Goal: Task Accomplishment & Management: Use online tool/utility

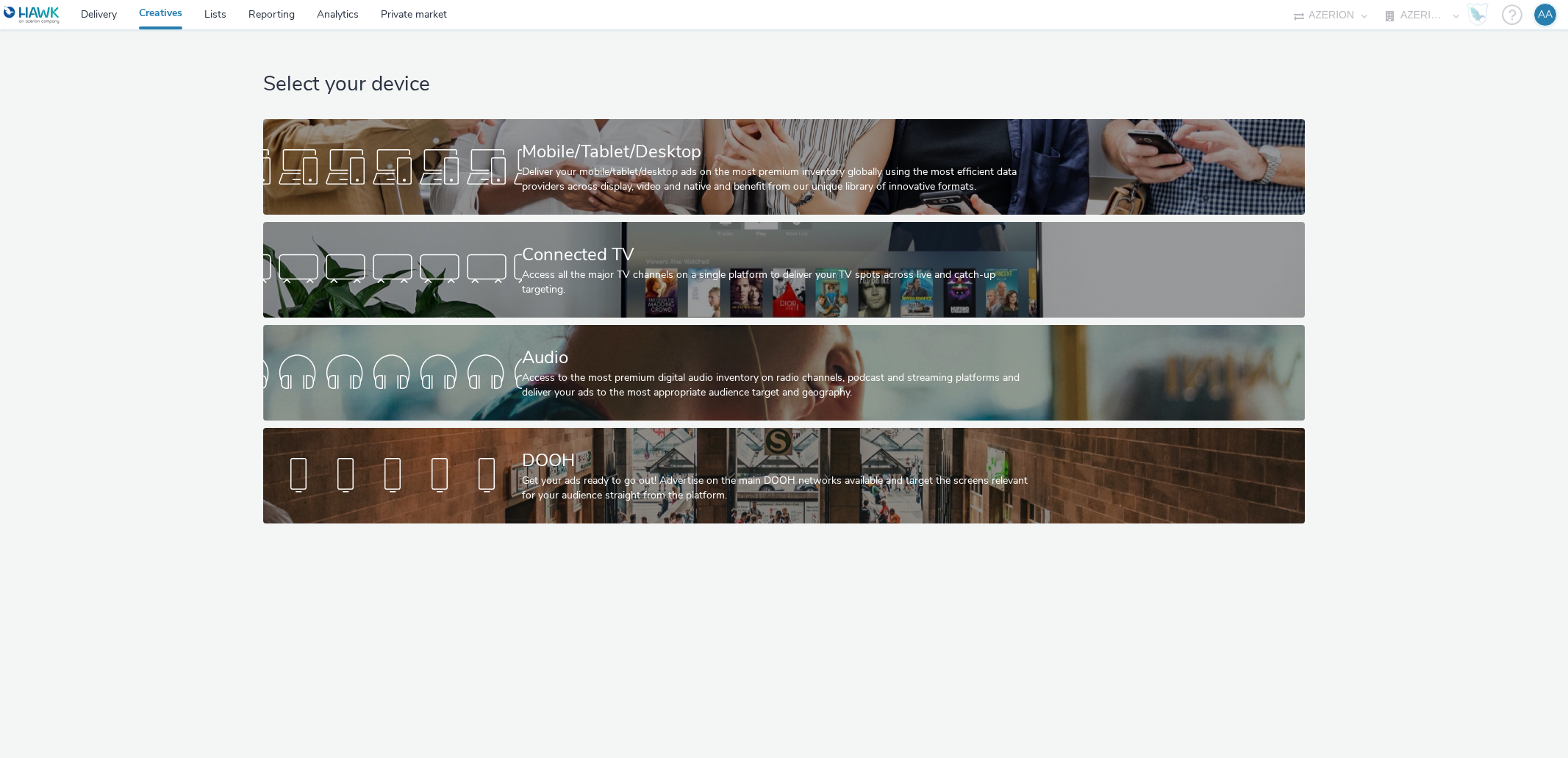
select select "ac009755-aa48-4799-8050-7a339a378eb8"
select select "79162ed7-0017-4339-93b0-3399b708648f"
click at [214, 14] on link "Lists" at bounding box center [215, 15] width 44 height 30
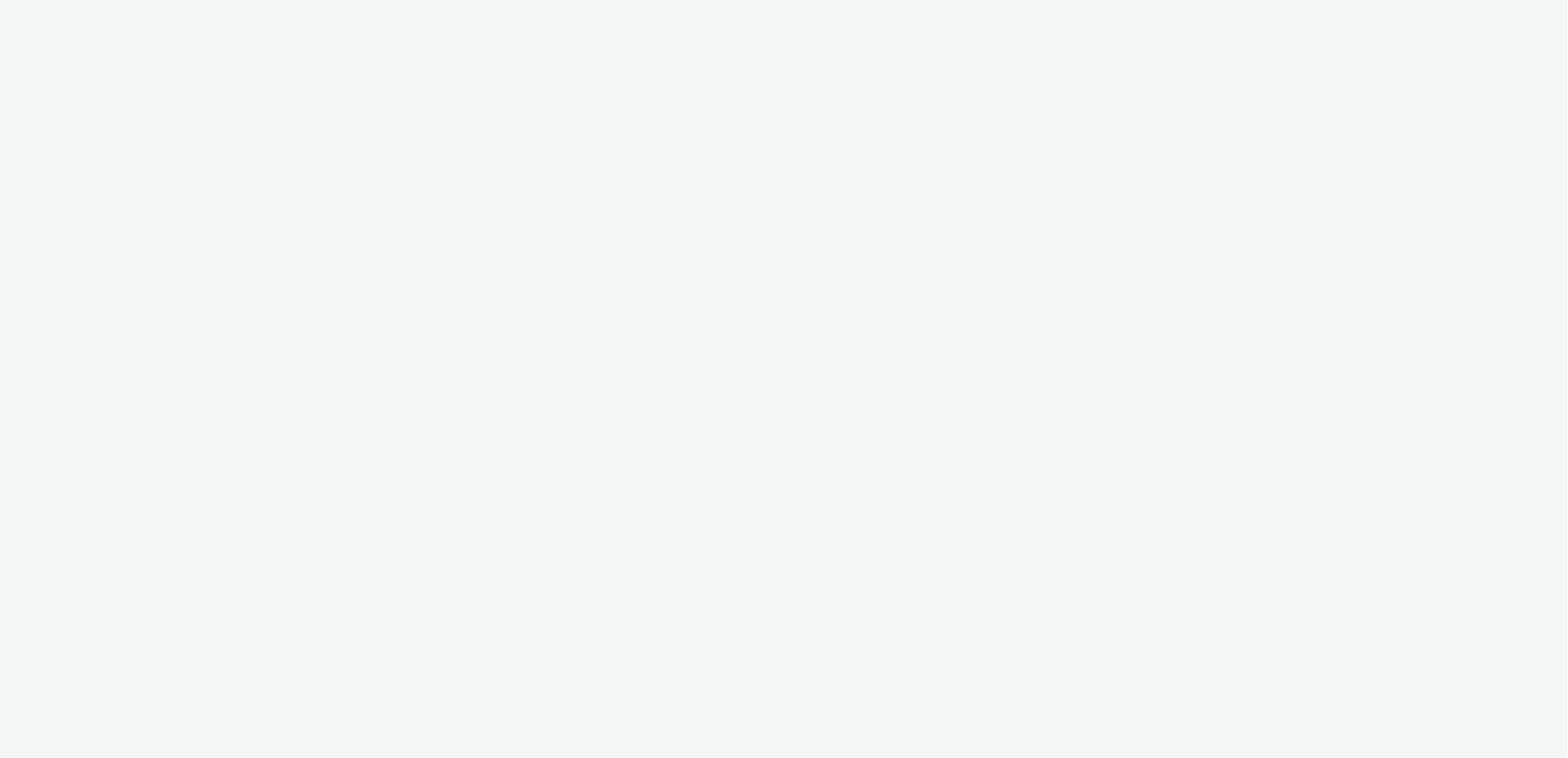
select select "ac009755-aa48-4799-8050-7a339a378eb8"
select select "79162ed7-0017-4339-93b0-3399b708648f"
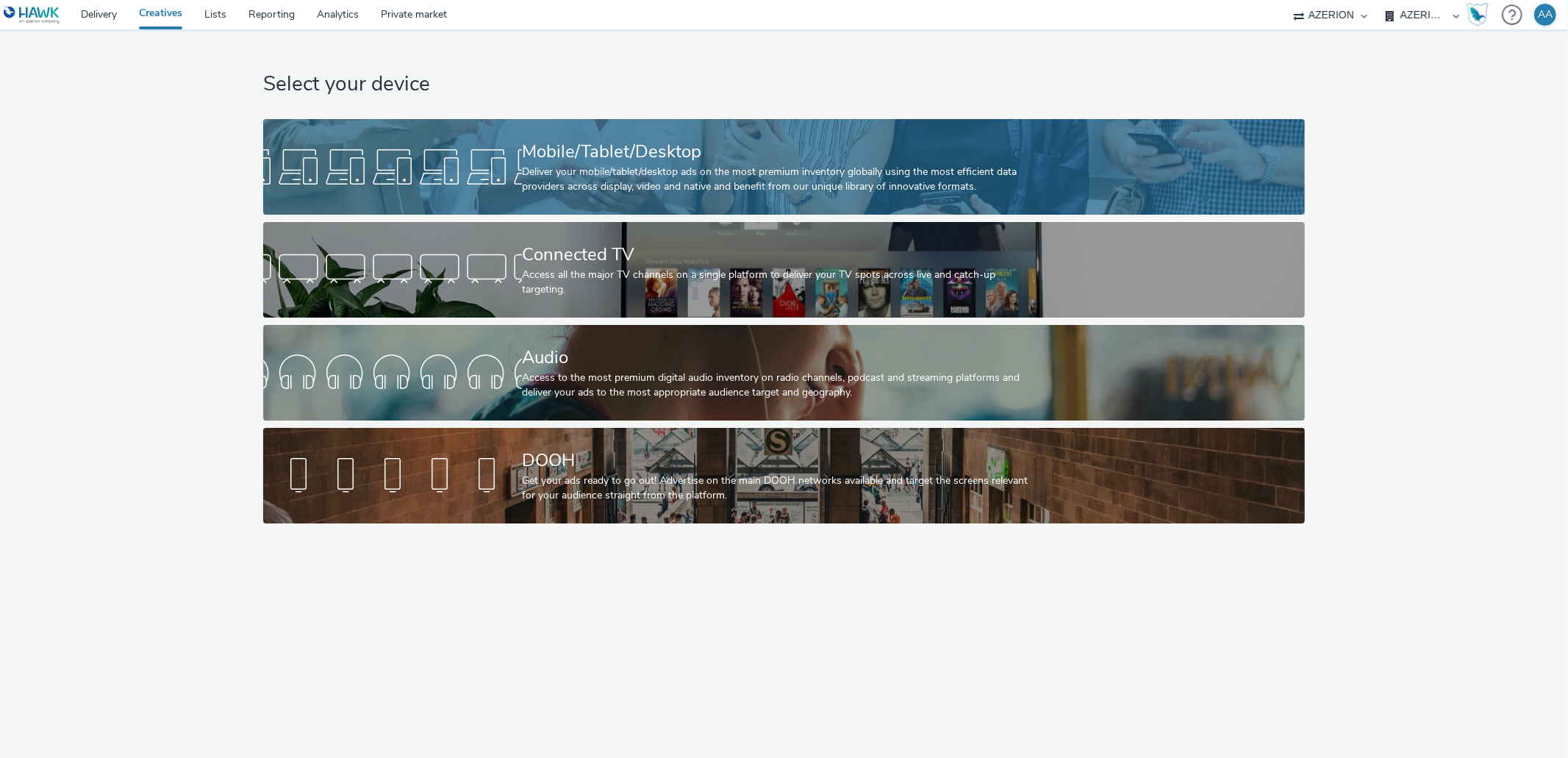
click at [933, 206] on div "Mobile/Tablet/Desktop Deliver your mobile/tablet/desktop ads on the most premiu…" at bounding box center [781, 166] width 518 height 95
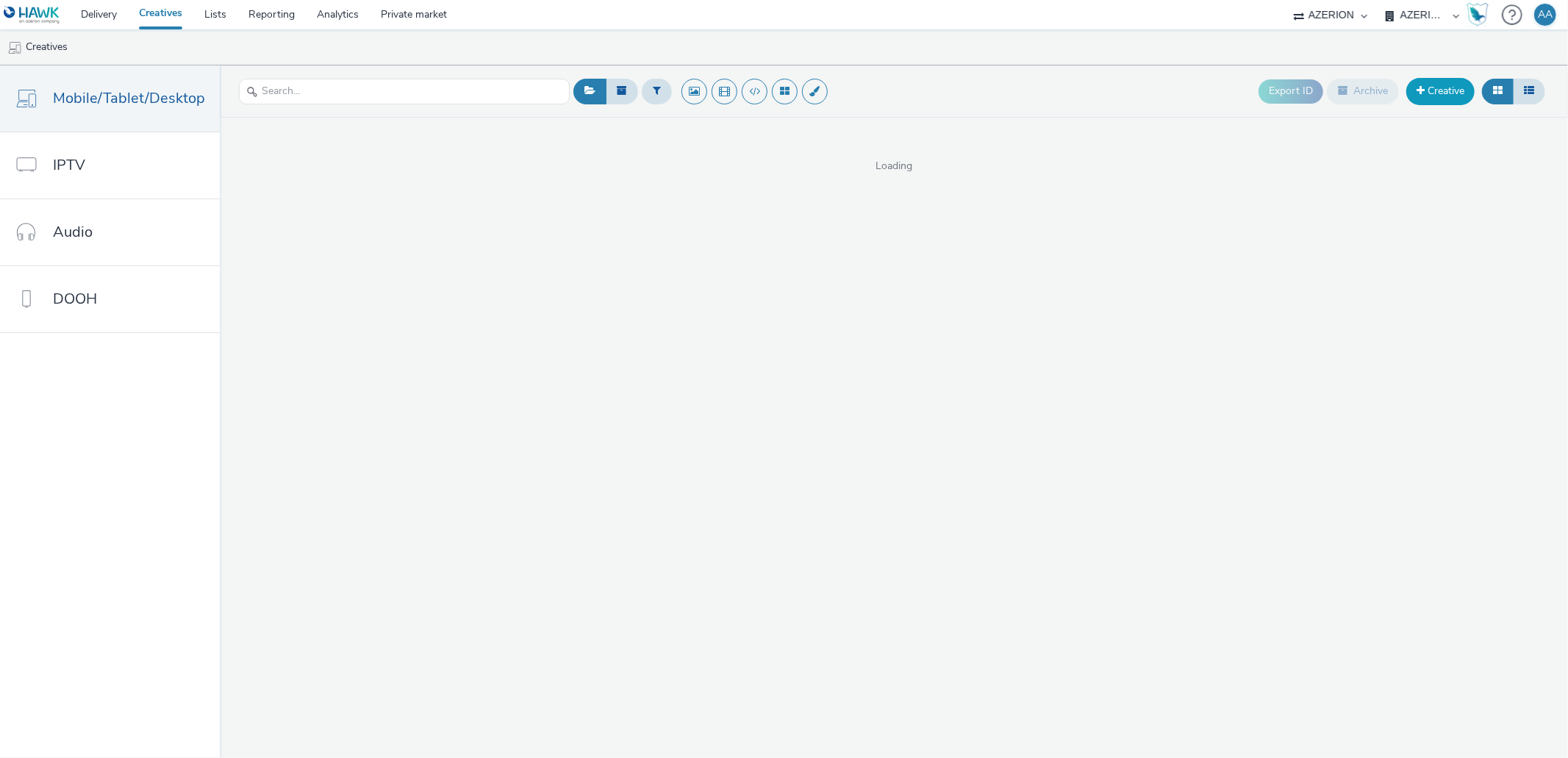
click at [1454, 89] on link "Creative" at bounding box center [1441, 91] width 69 height 27
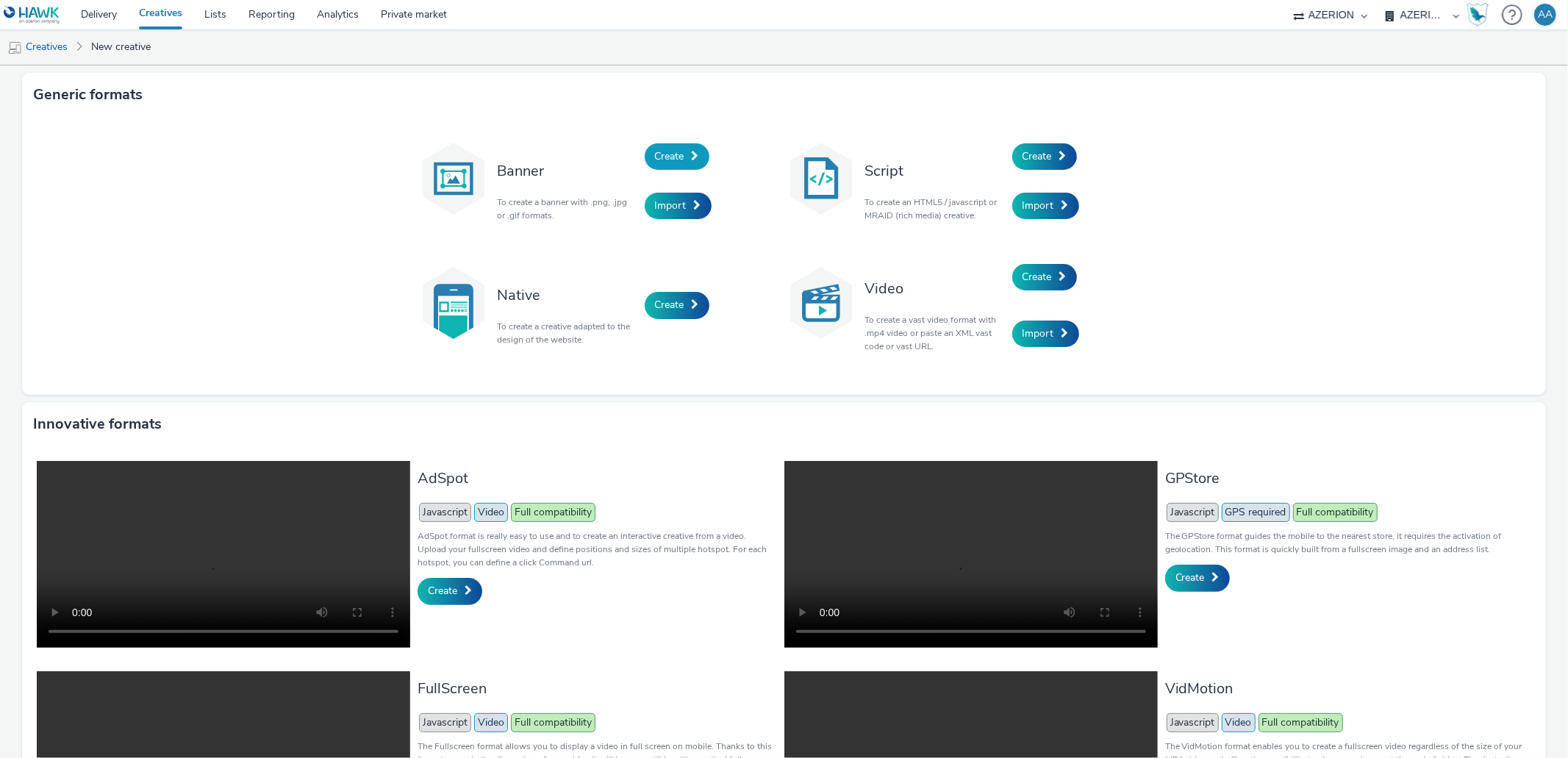
click at [702, 151] on link "Create" at bounding box center [677, 156] width 65 height 27
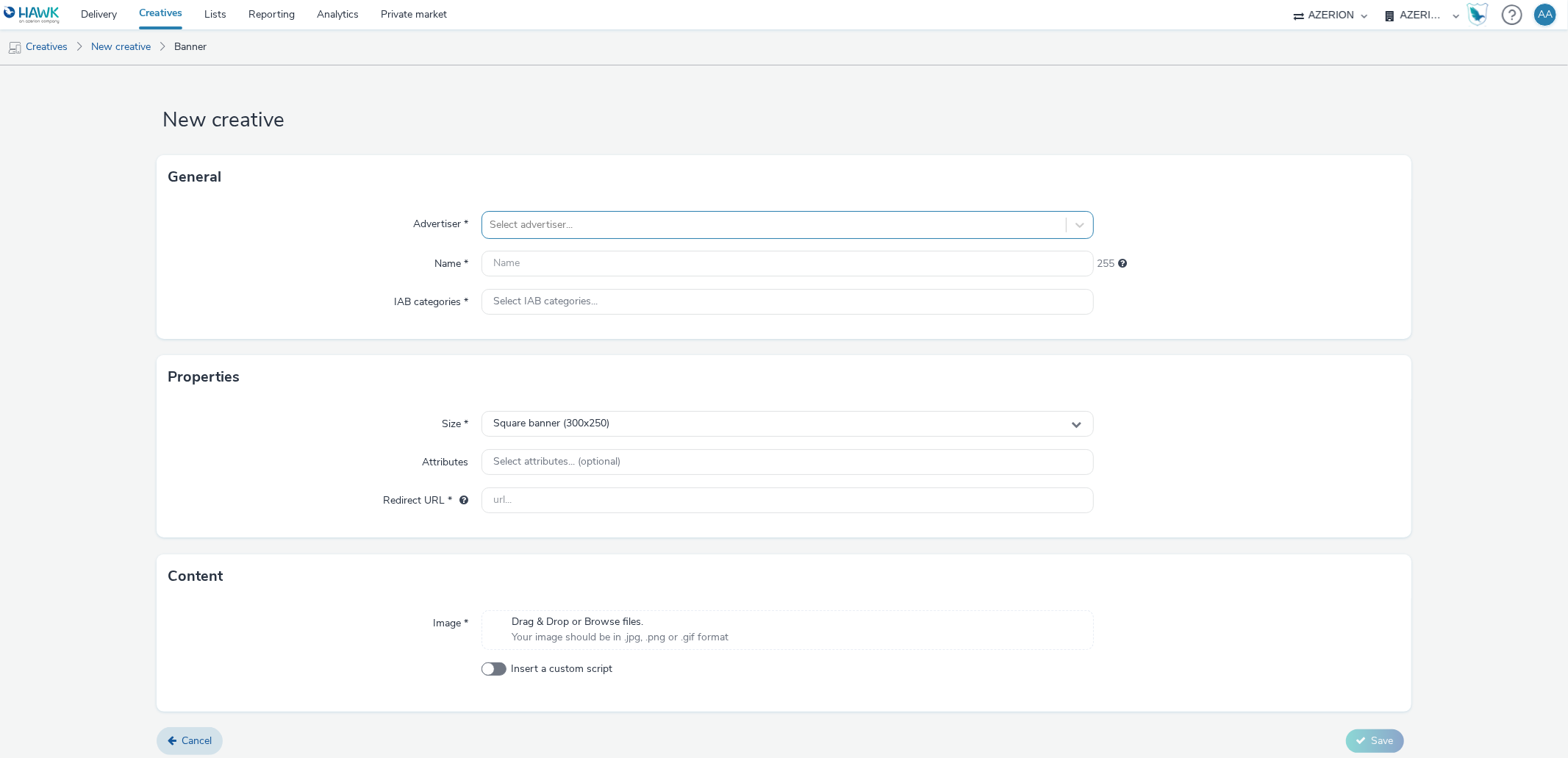
click at [530, 230] on div at bounding box center [774, 224] width 568 height 18
type input "authen"
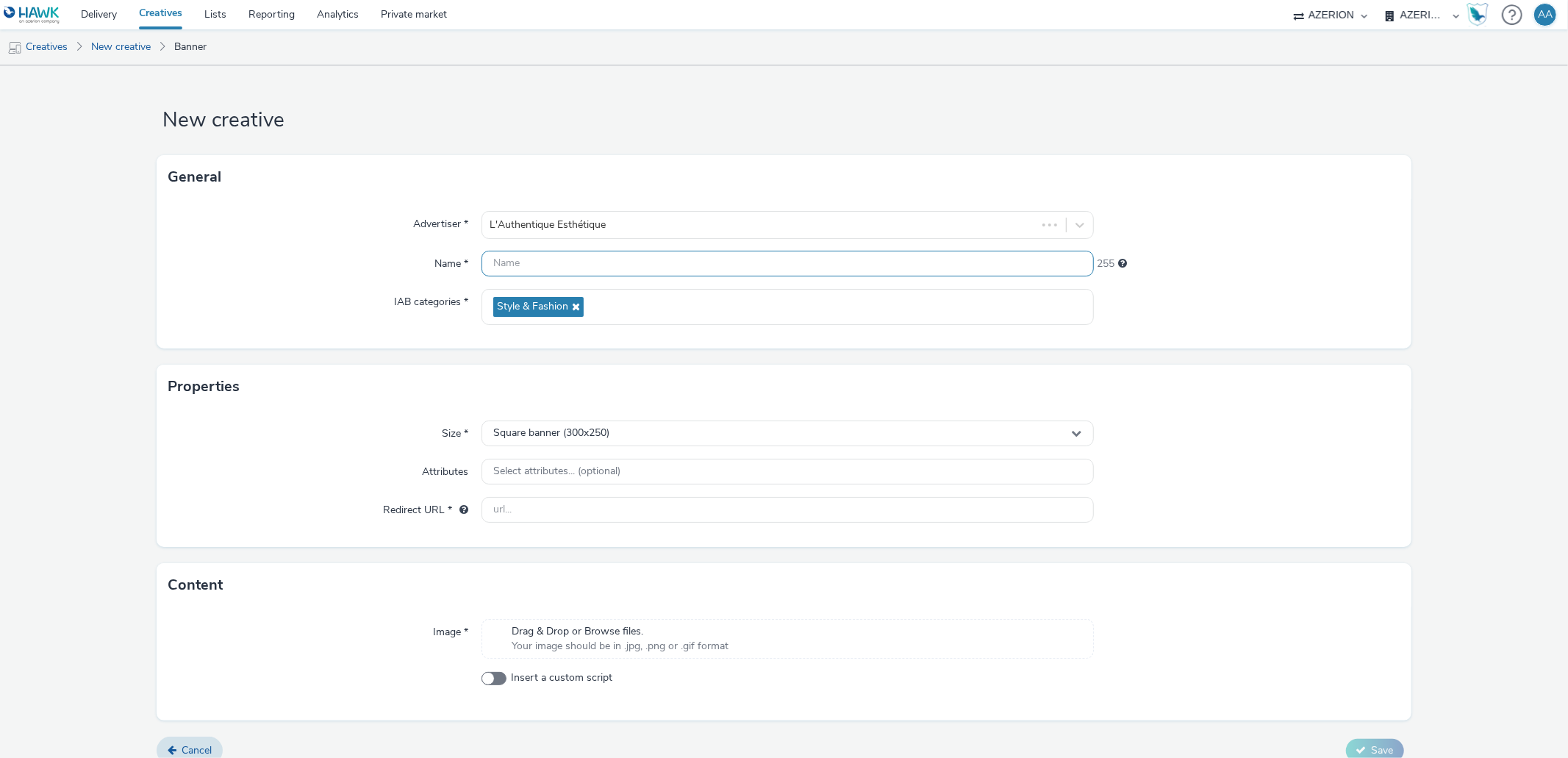
click at [517, 273] on input "text" at bounding box center [787, 264] width 612 height 26
paste input "LAuthentique_Mobile_SeptOct"
type input "LAuthentique_Mobile_SeptOct_InterInApp"
click at [597, 434] on span "Square banner (300x250)" at bounding box center [552, 434] width 116 height 12
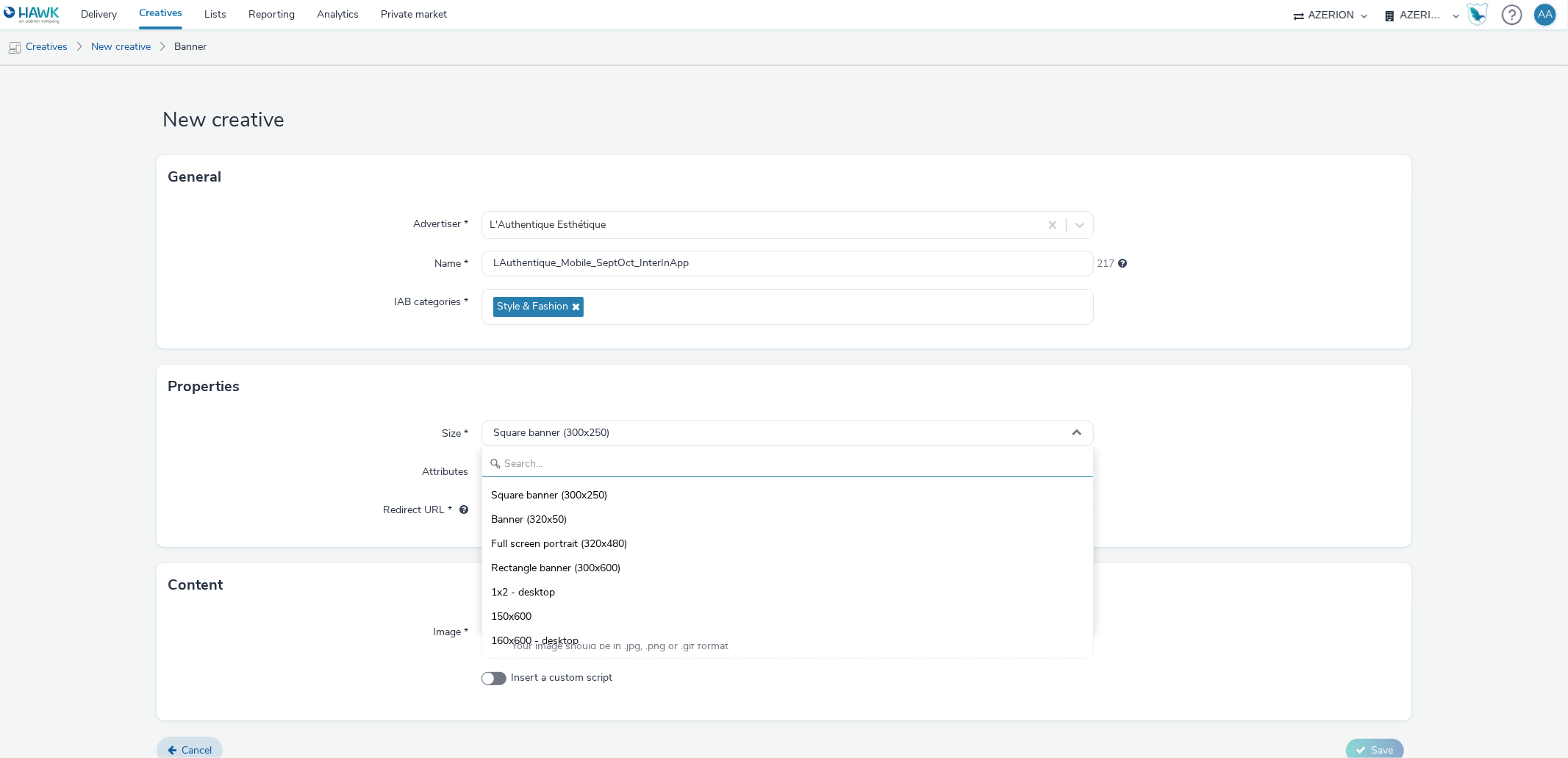
click at [559, 462] on input "text" at bounding box center [787, 465] width 610 height 26
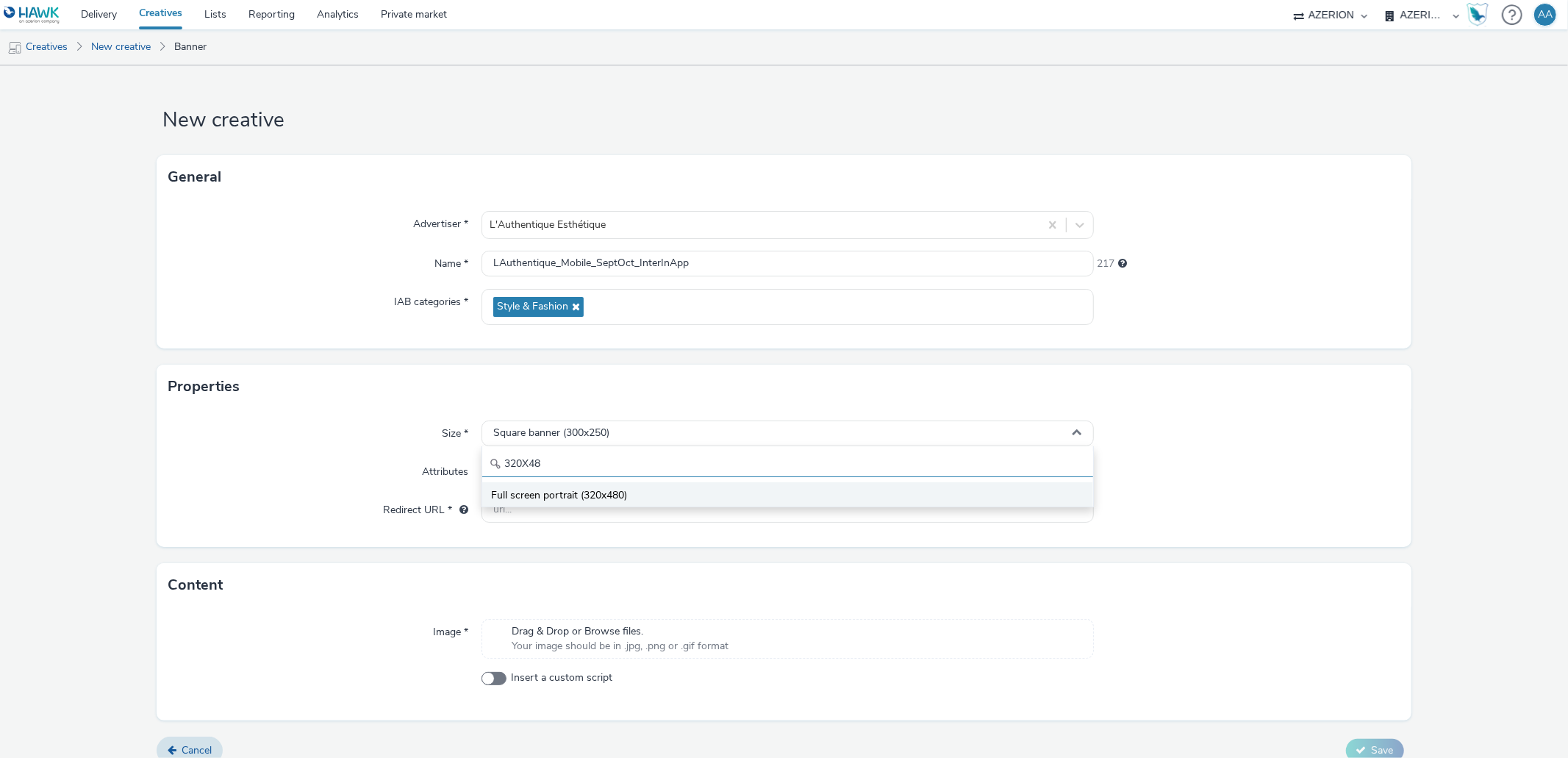
type input "320X48"
click at [568, 496] on span "Full screen portrait (320x480)" at bounding box center [559, 495] width 136 height 15
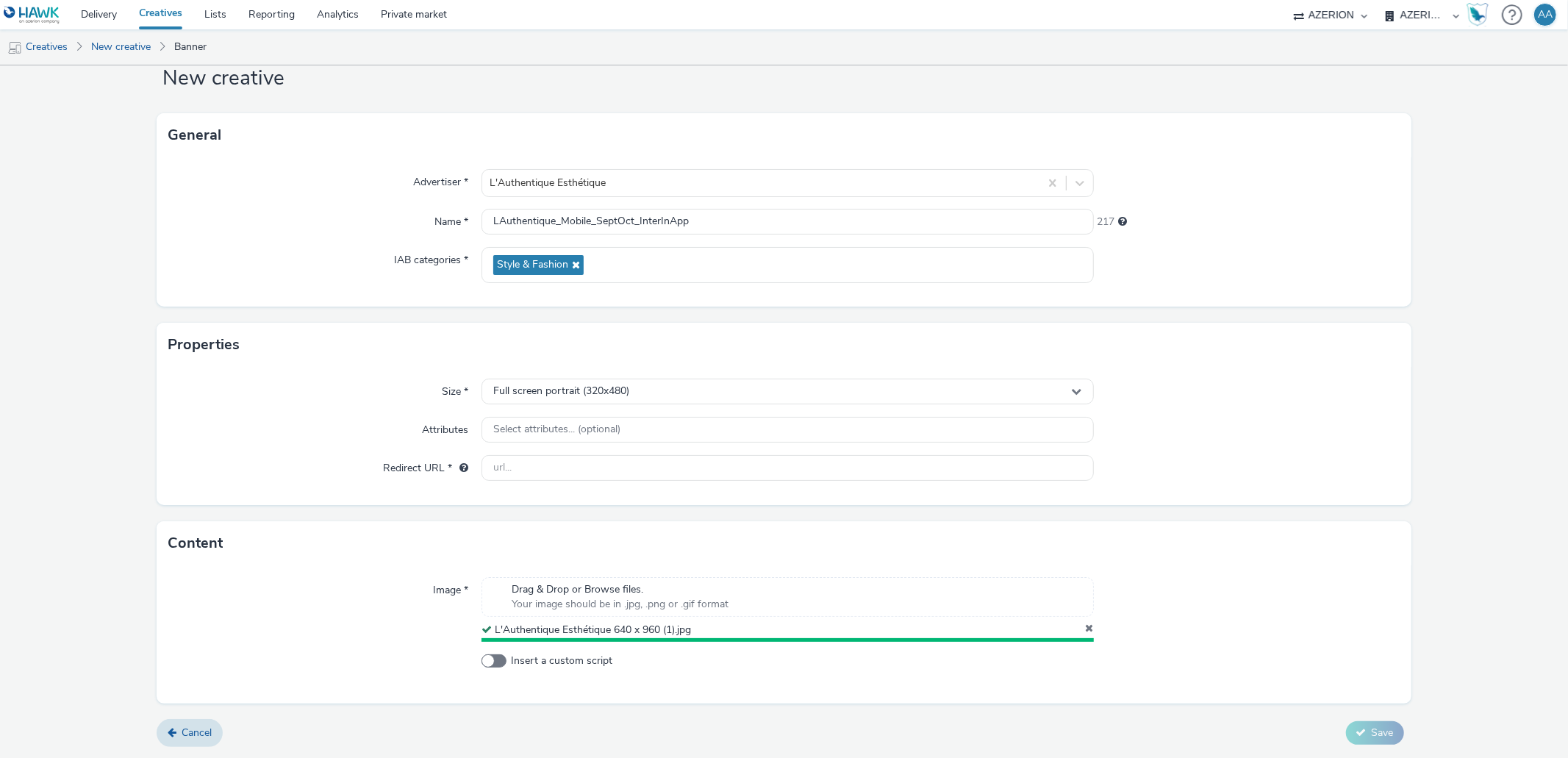
scroll to position [38, 0]
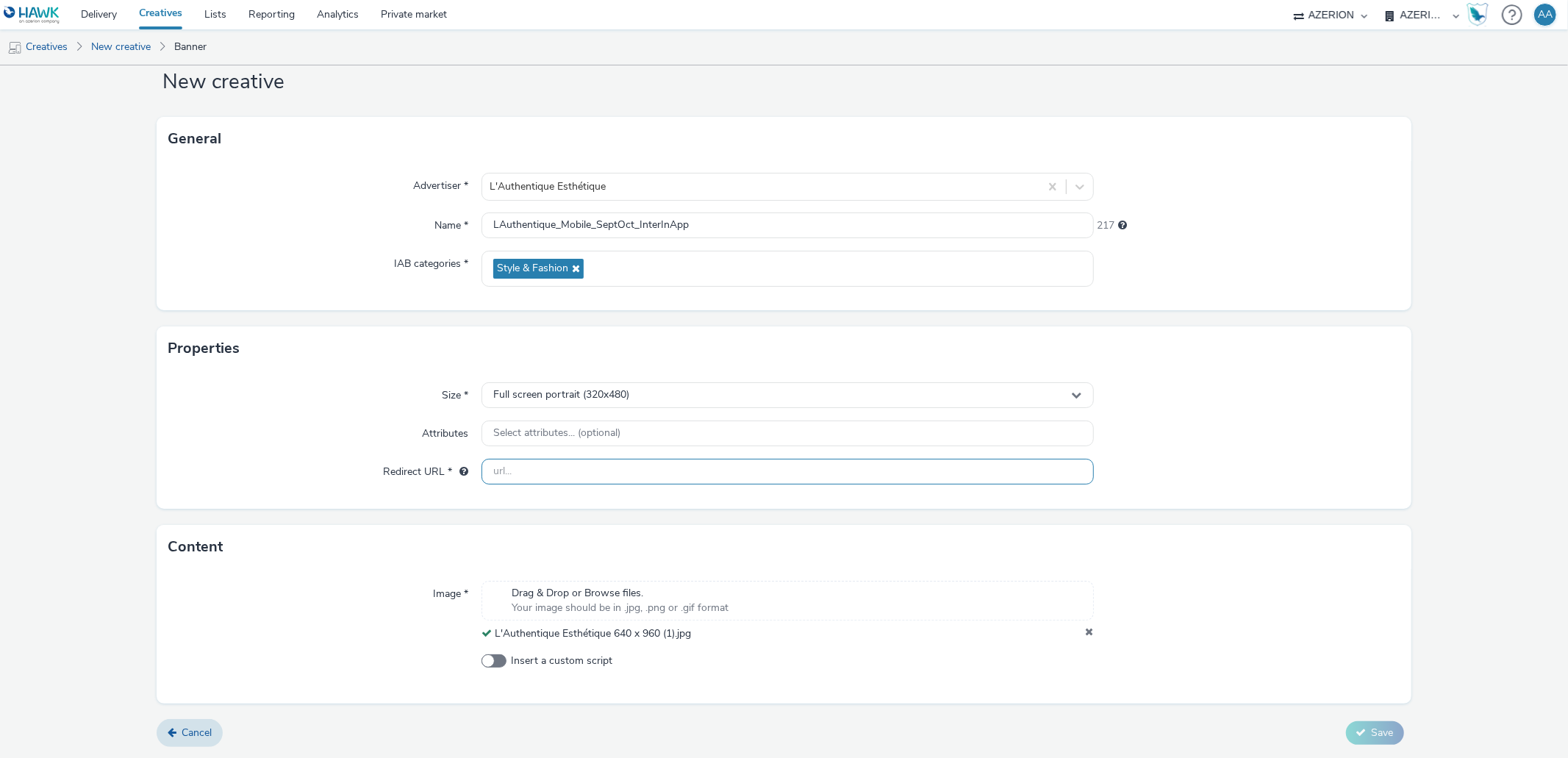
click at [539, 477] on input "text" at bounding box center [787, 472] width 612 height 26
paste input "[URL][DOMAIN_NAME]"
type input "[URL][DOMAIN_NAME]"
click at [1299, 456] on div "Size * Full screen portrait (320x480) Attributes Select attributes... (optional…" at bounding box center [784, 440] width 1254 height 138
click at [1357, 734] on icon at bounding box center [1361, 732] width 10 height 10
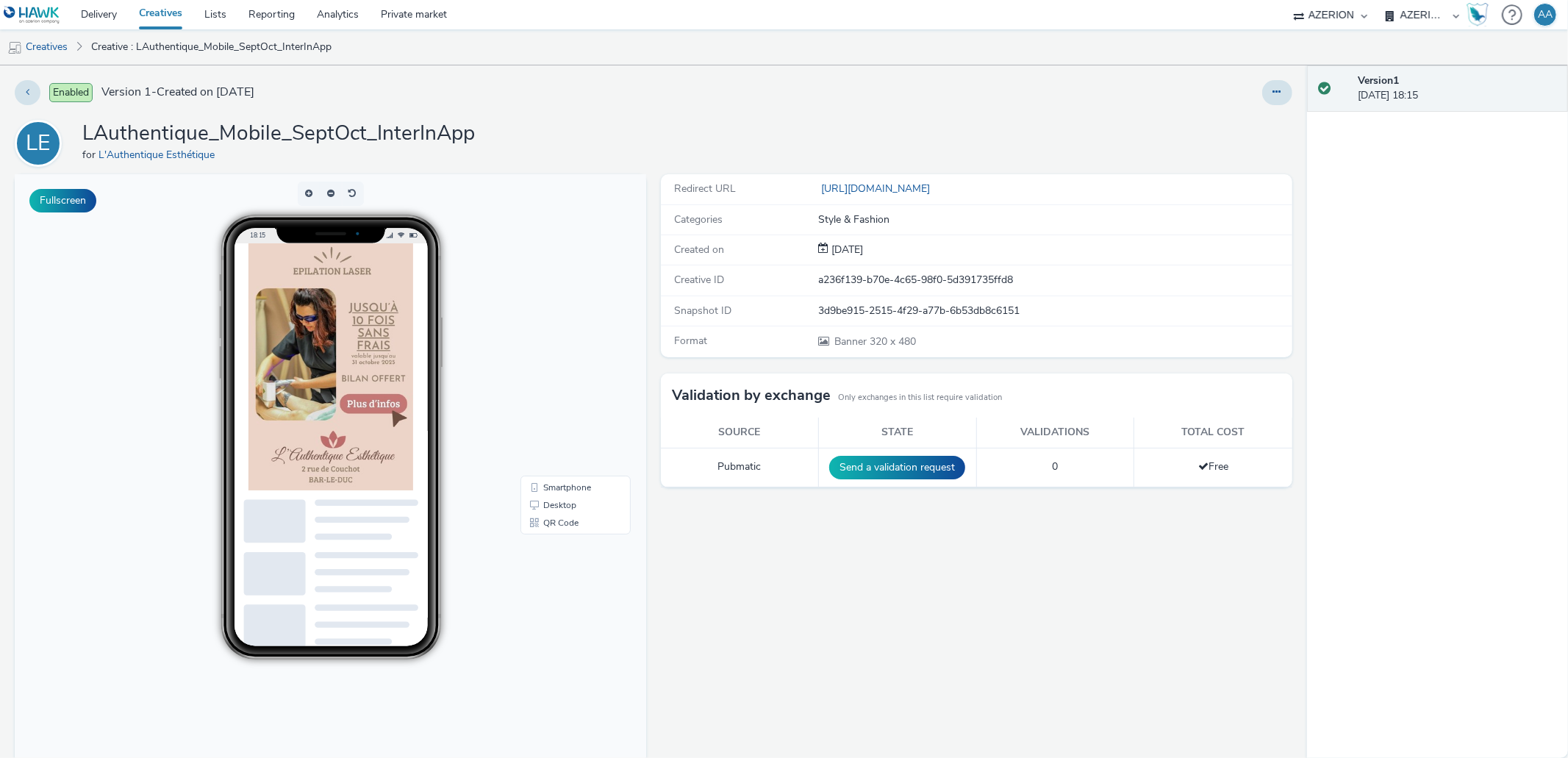
click at [330, 369] on img at bounding box center [331, 367] width 165 height 247
click at [330, 402] on img at bounding box center [331, 367] width 165 height 247
click at [328, 402] on img at bounding box center [331, 367] width 165 height 247
click at [316, 398] on img at bounding box center [331, 367] width 165 height 247
click at [362, 396] on img at bounding box center [331, 367] width 165 height 247
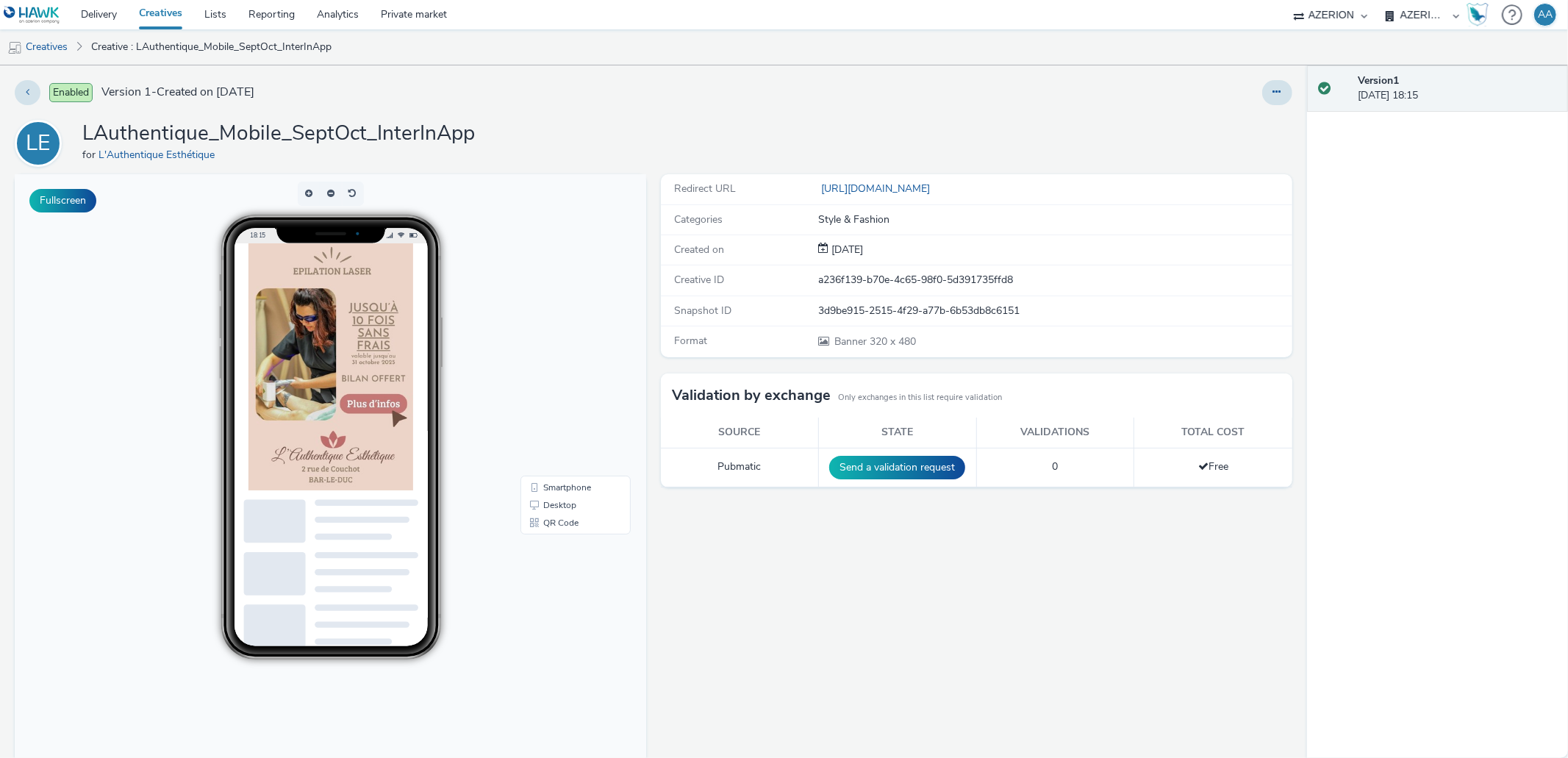
click at [375, 404] on img at bounding box center [331, 367] width 165 height 247
click at [378, 407] on img at bounding box center [331, 367] width 165 height 247
click at [166, 21] on link "Creatives" at bounding box center [161, 15] width 66 height 30
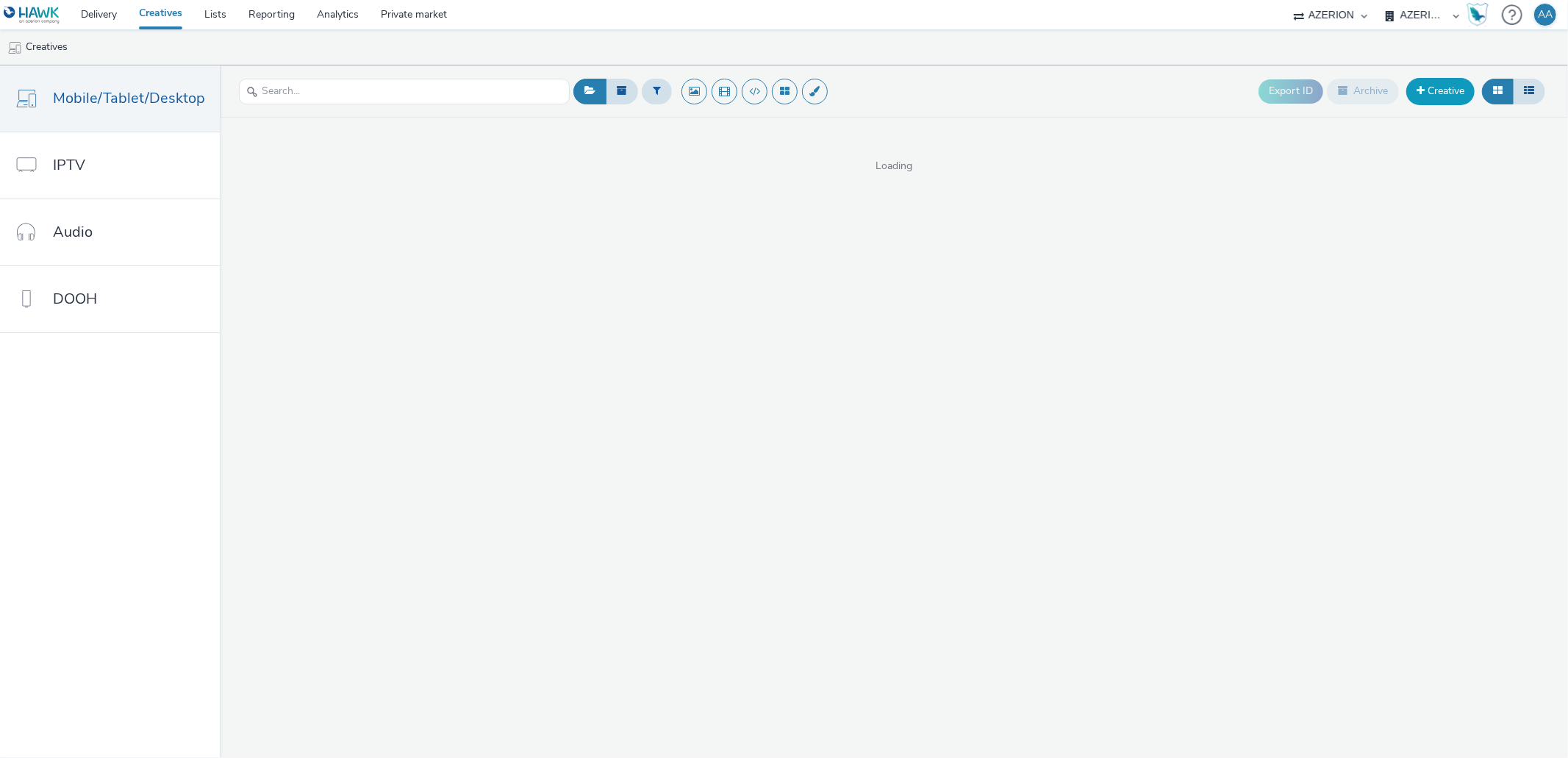
click at [1460, 91] on link "Creative" at bounding box center [1441, 91] width 69 height 27
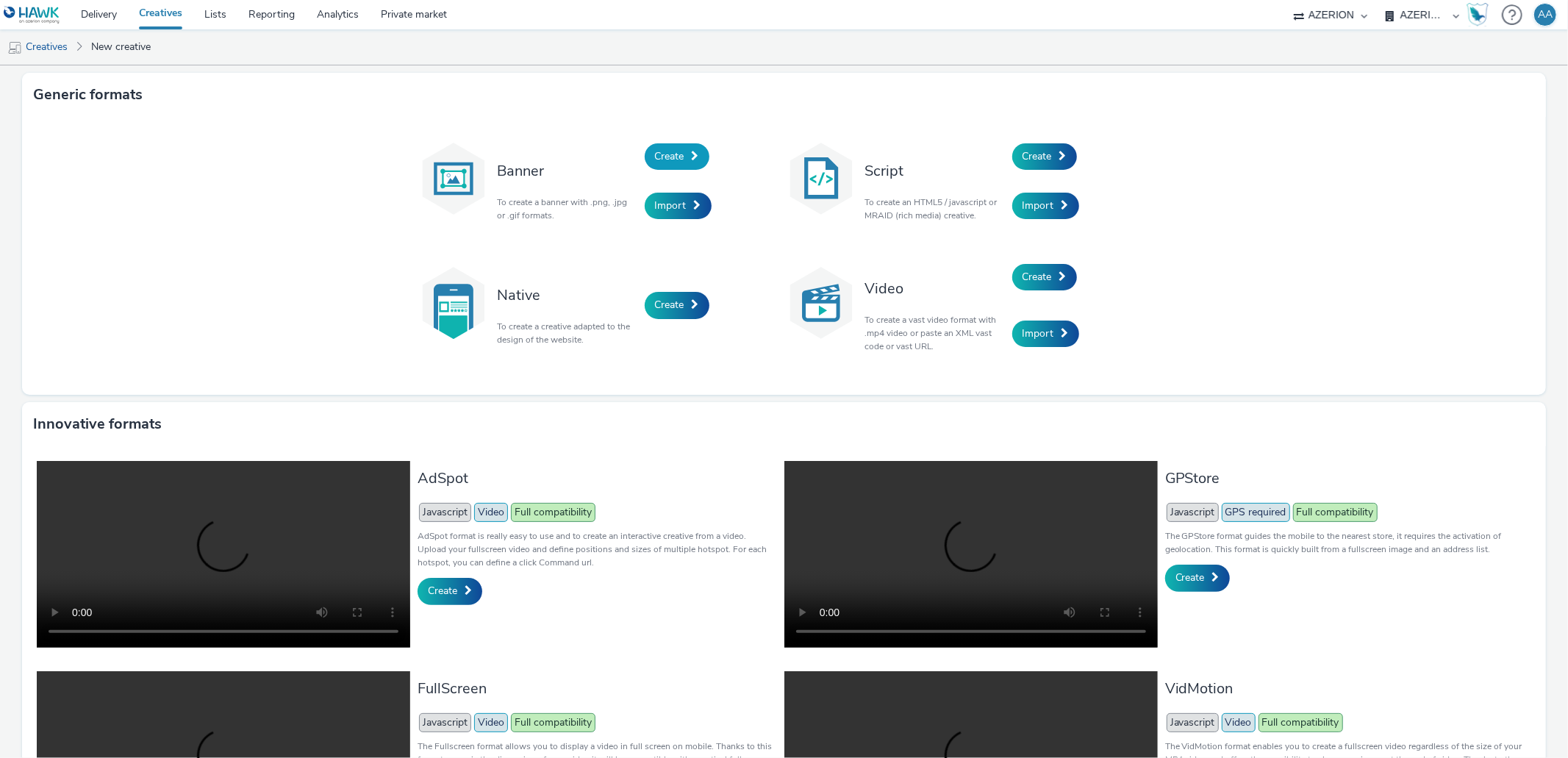
click at [684, 163] on link "Create" at bounding box center [677, 156] width 65 height 27
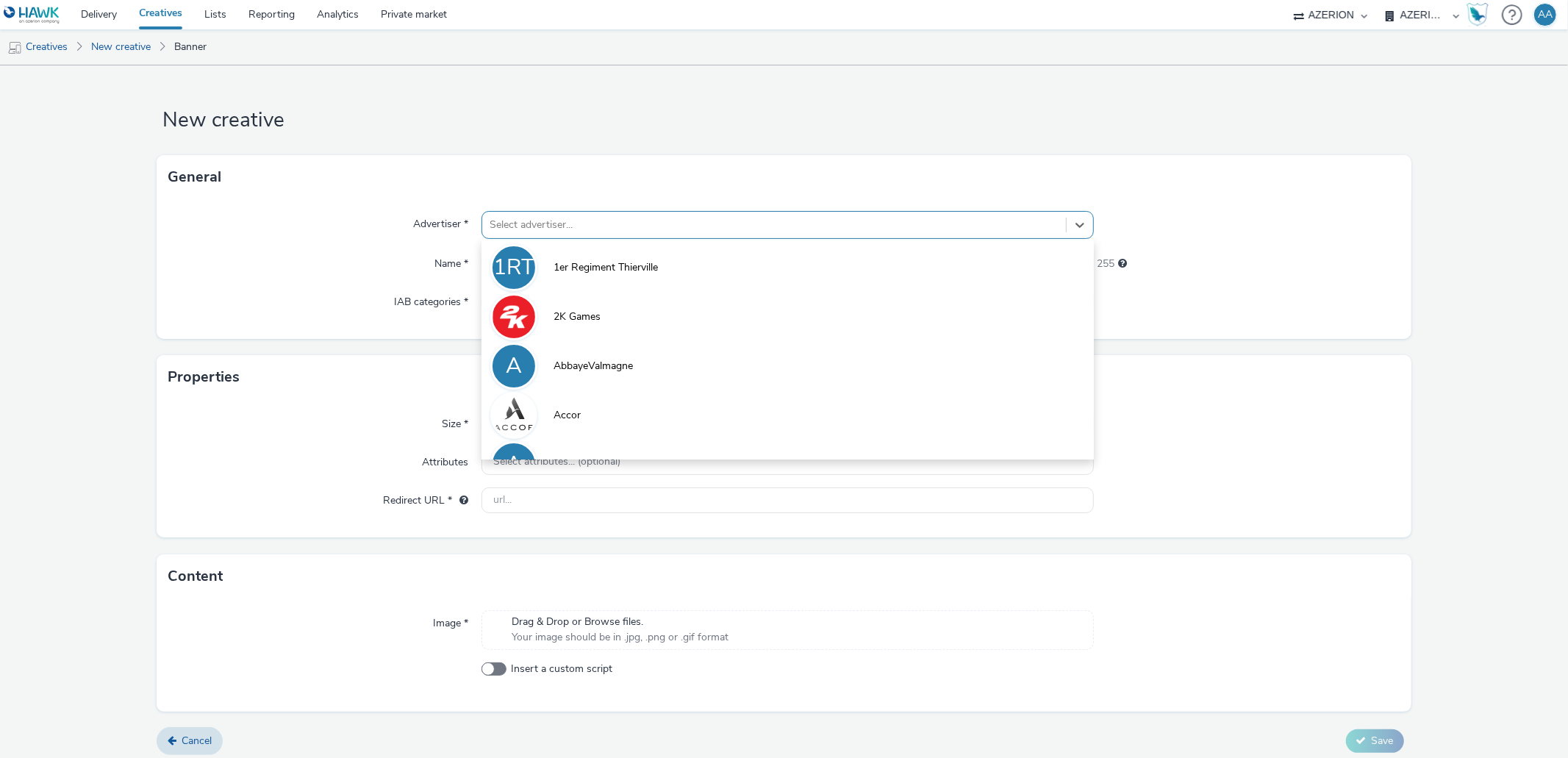
click at [636, 217] on div at bounding box center [774, 224] width 568 height 18
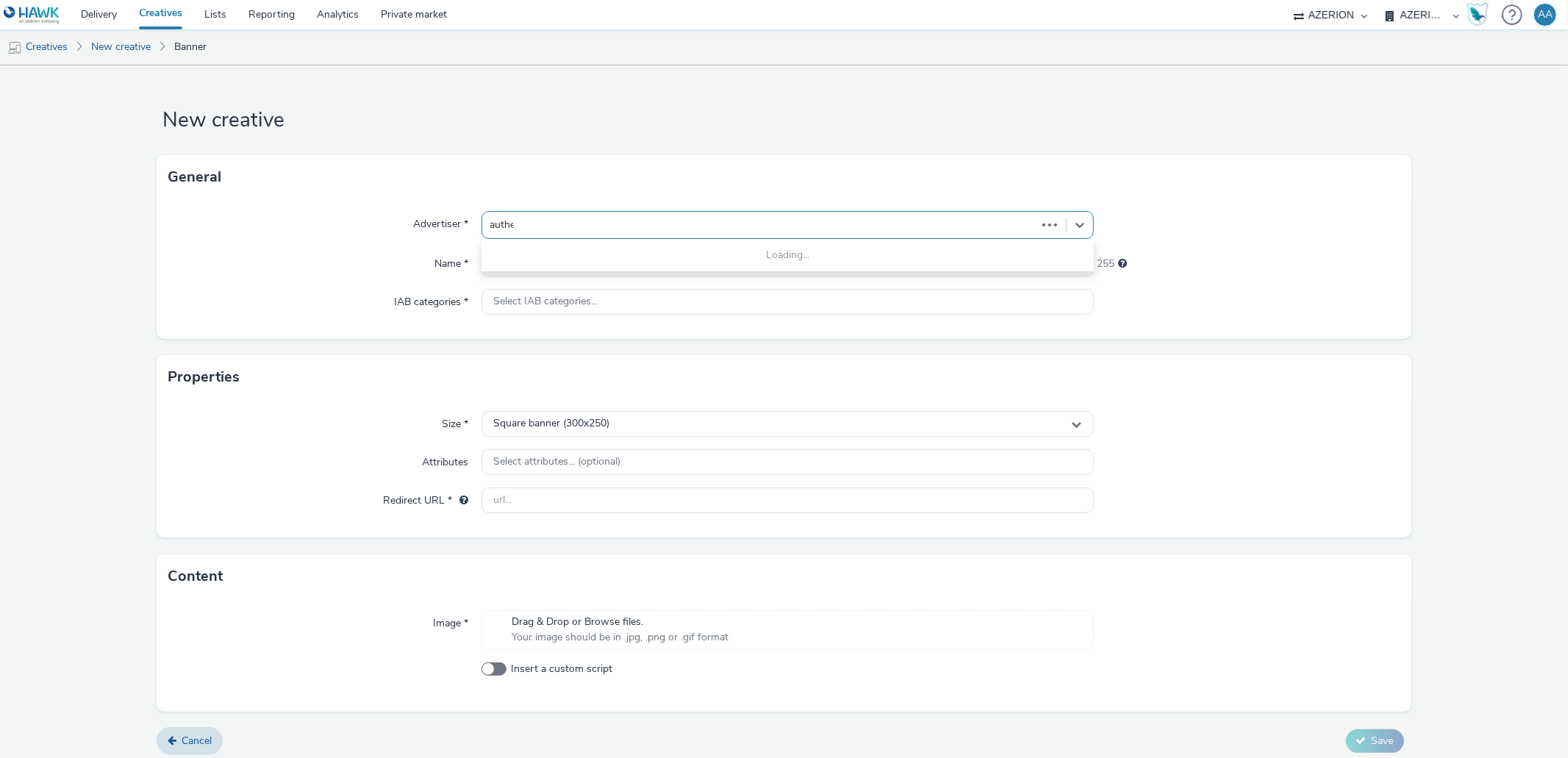
type input "authen"
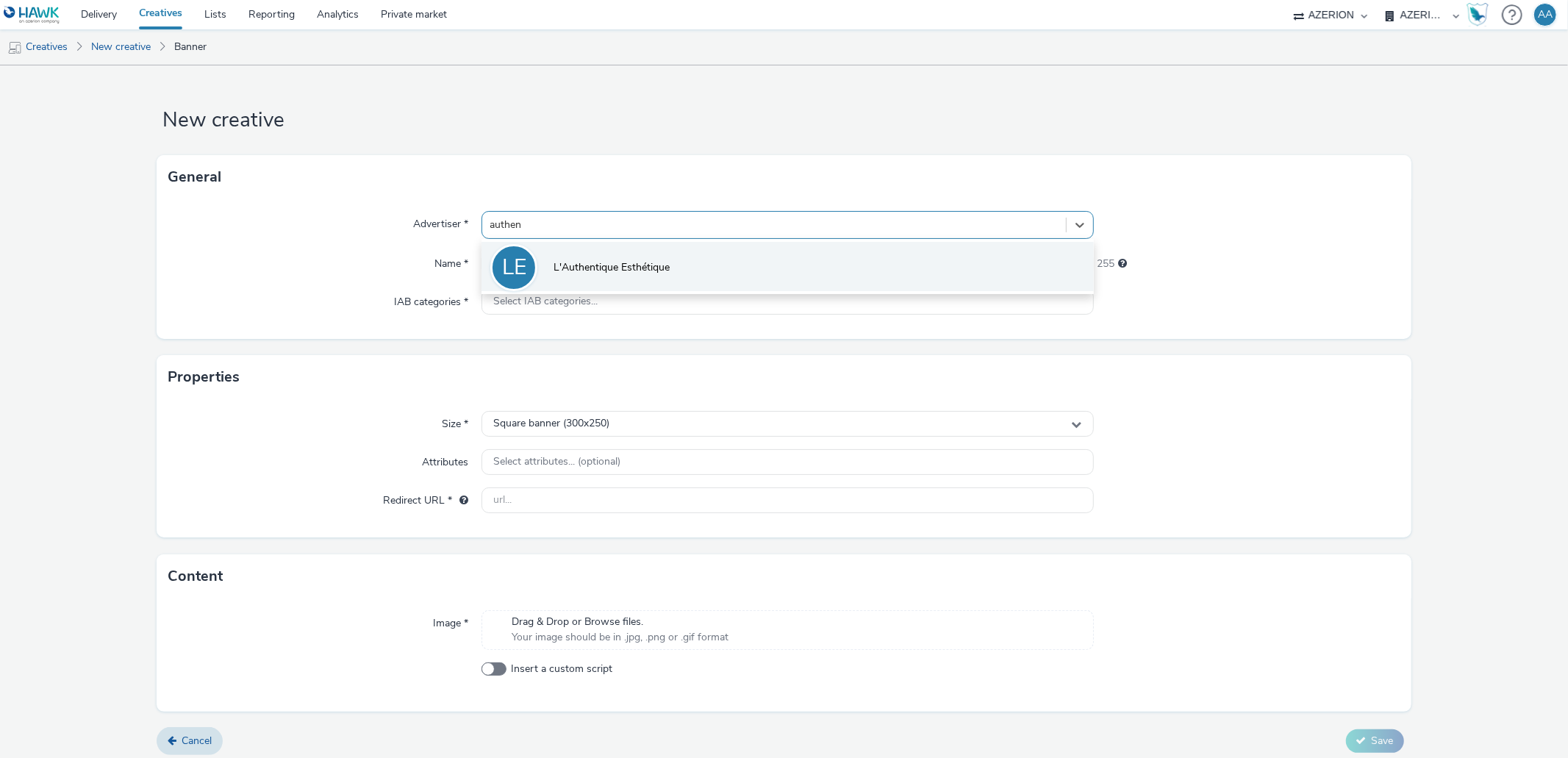
click at [571, 273] on span "L'Authentique Esthétique" at bounding box center [612, 267] width 116 height 15
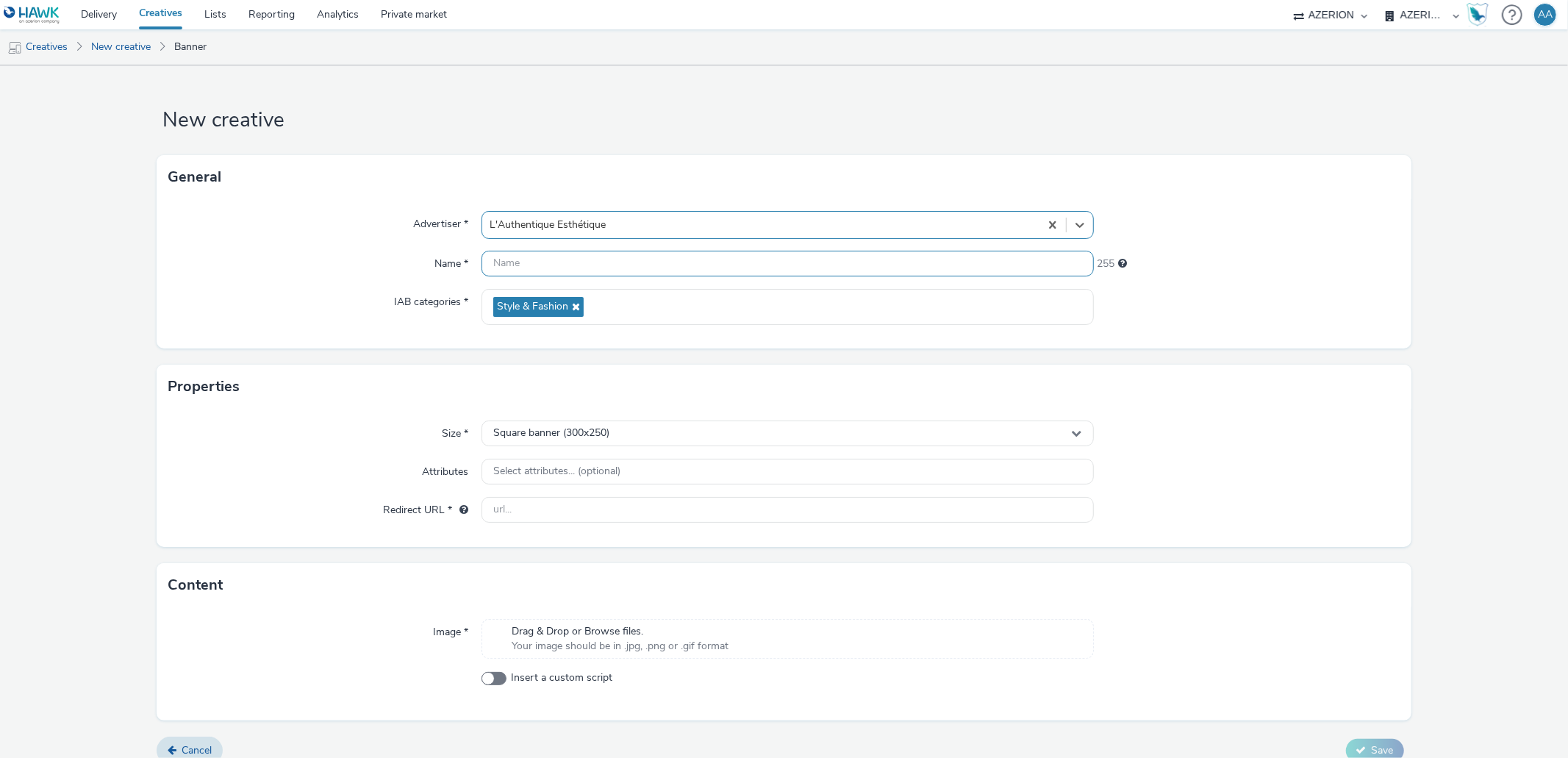
click at [571, 273] on input "text" at bounding box center [787, 264] width 612 height 26
paste input "LAuthentique_Mobile_SeptOct"
type input "LAuthentique_Mobile_SeptOct_MPU"
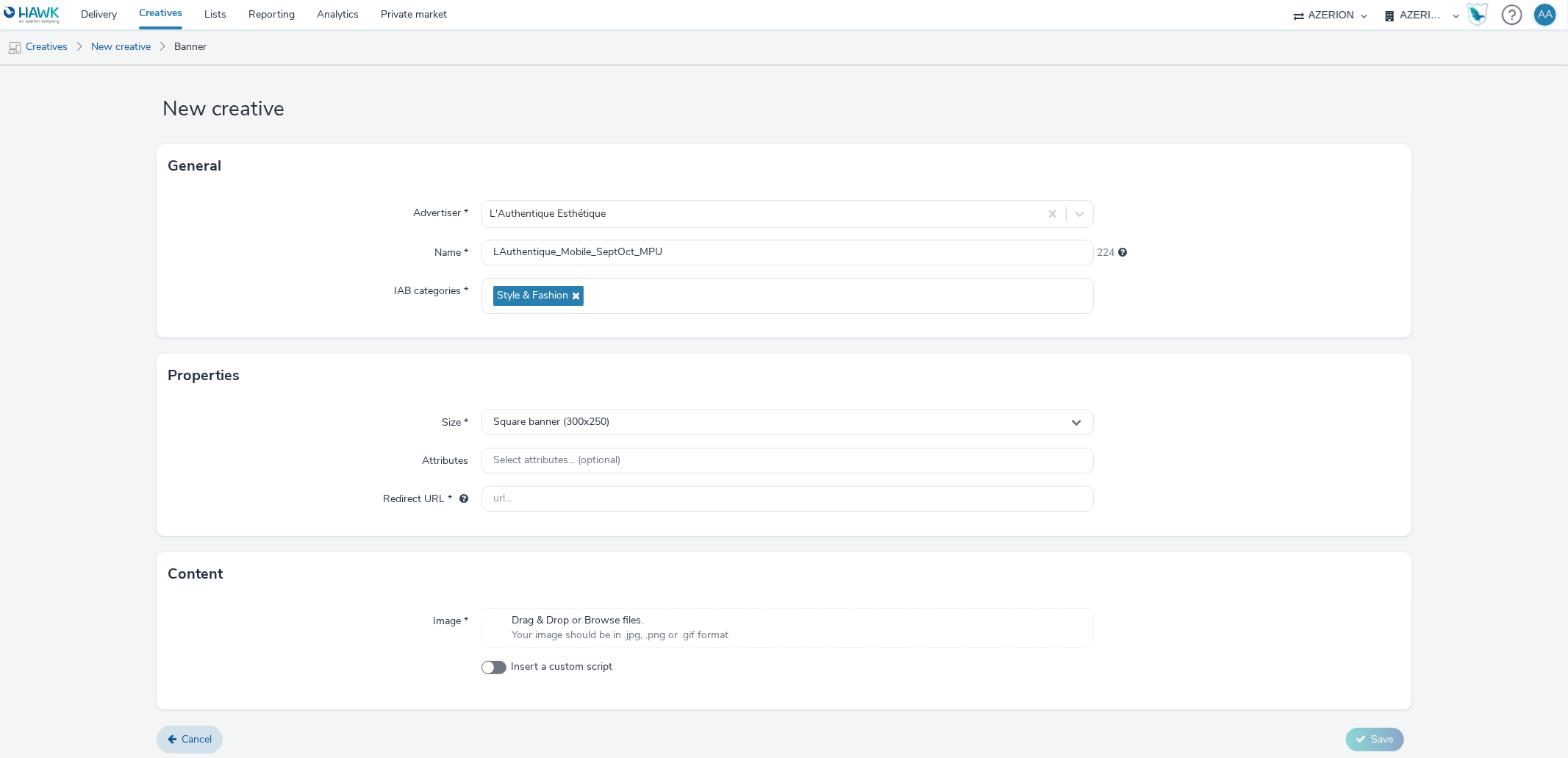
scroll to position [18, 0]
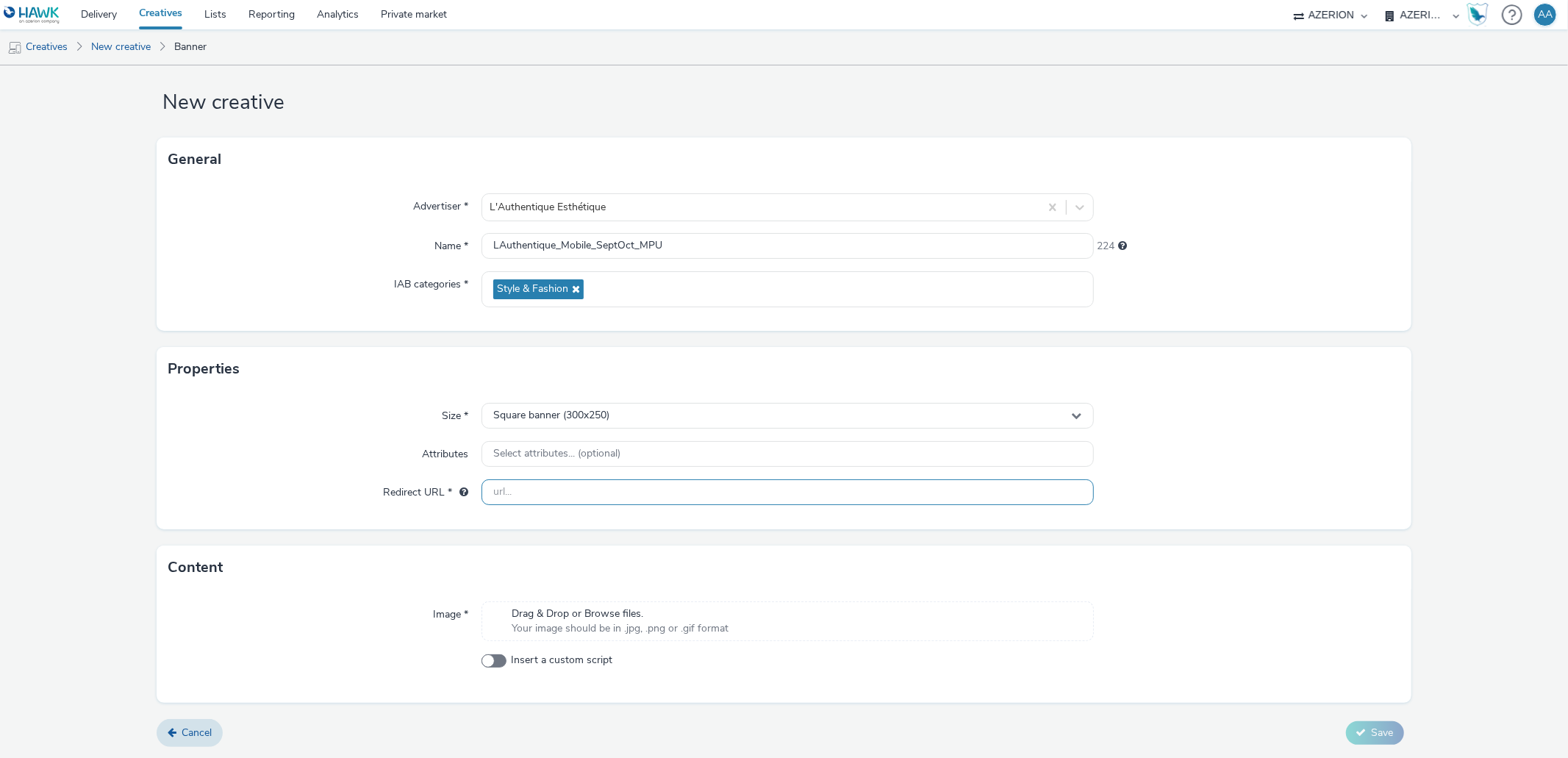
click at [507, 499] on input "text" at bounding box center [787, 492] width 612 height 26
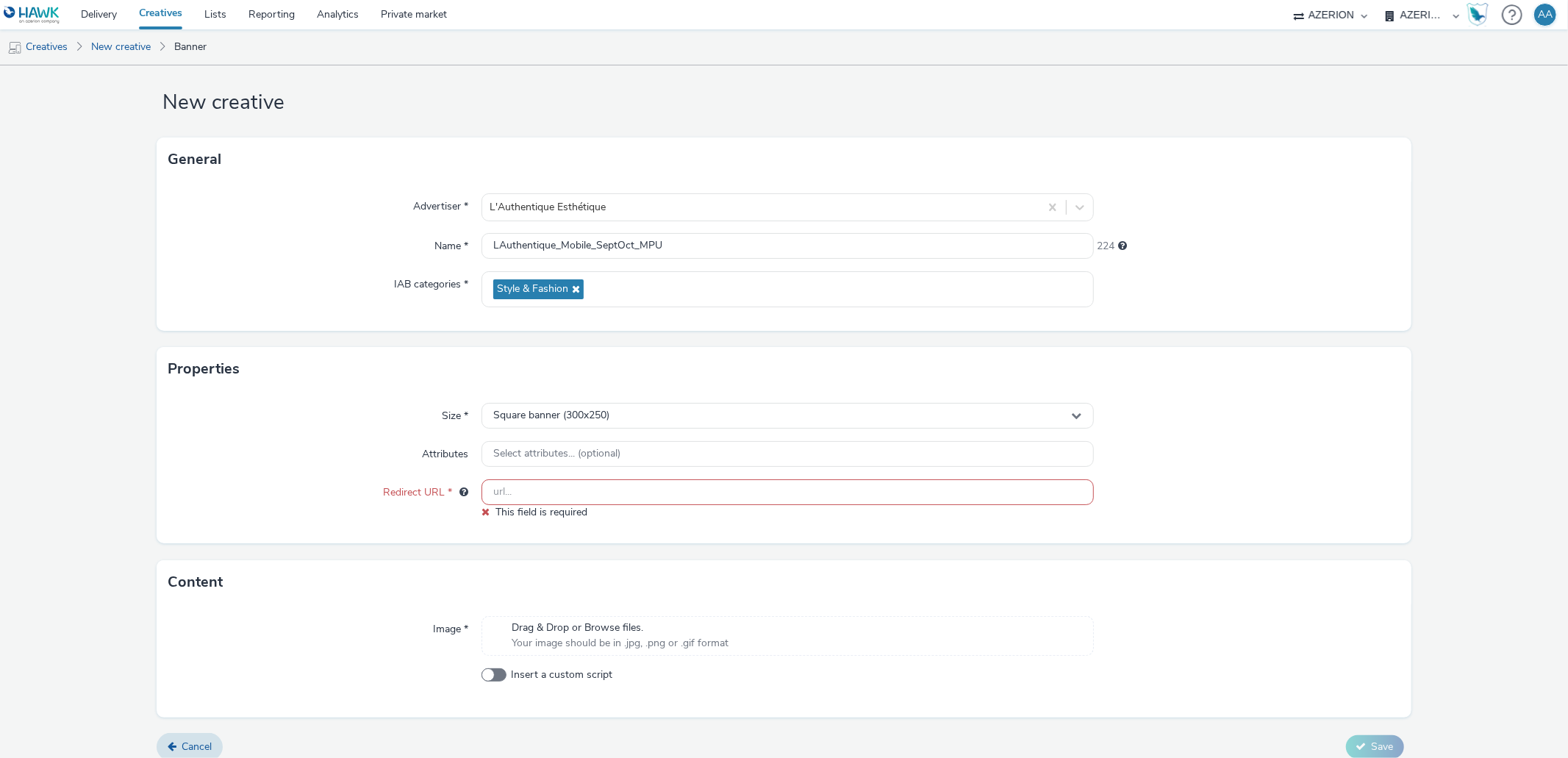
click at [545, 492] on input "text" at bounding box center [787, 492] width 612 height 26
paste input "[URL][DOMAIN_NAME]"
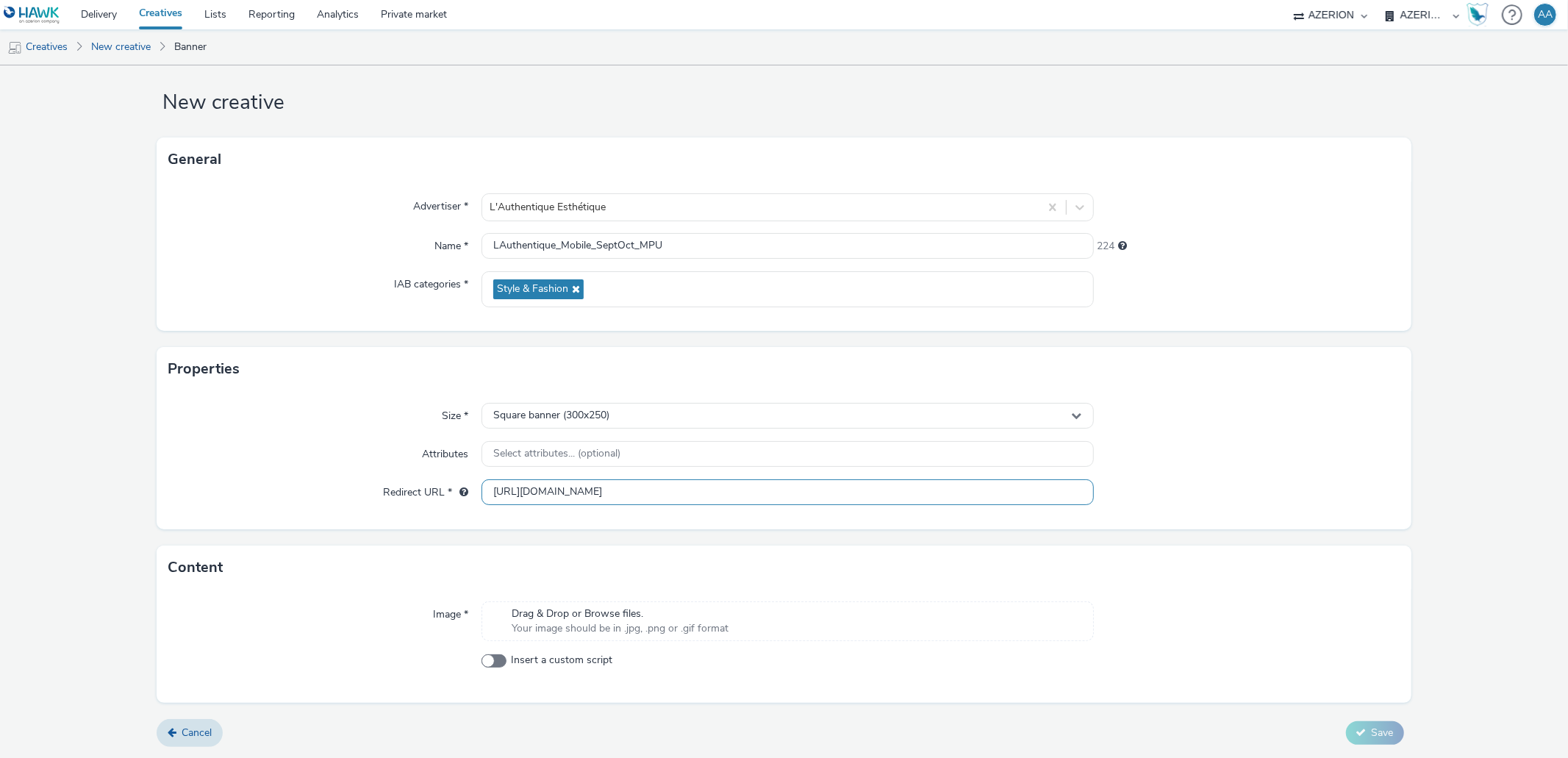
type input "[URL][DOMAIN_NAME]"
drag, startPoint x: 1224, startPoint y: 476, endPoint x: 787, endPoint y: 600, distance: 454.3
click at [1223, 476] on div "Size * Square banner (300x250) Attributes Select attributes... (optional) Redir…" at bounding box center [784, 460] width 1254 height 138
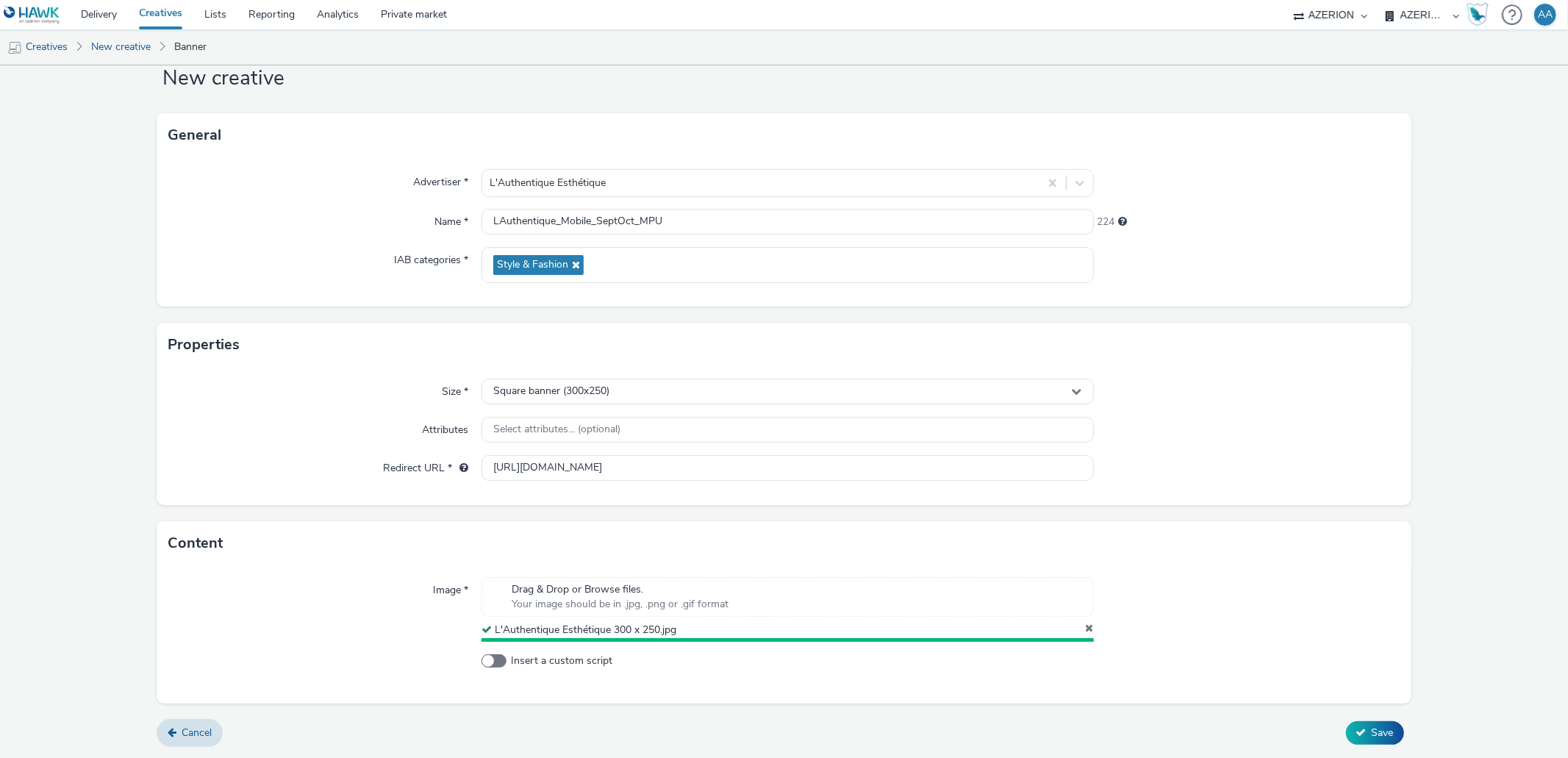
scroll to position [38, 0]
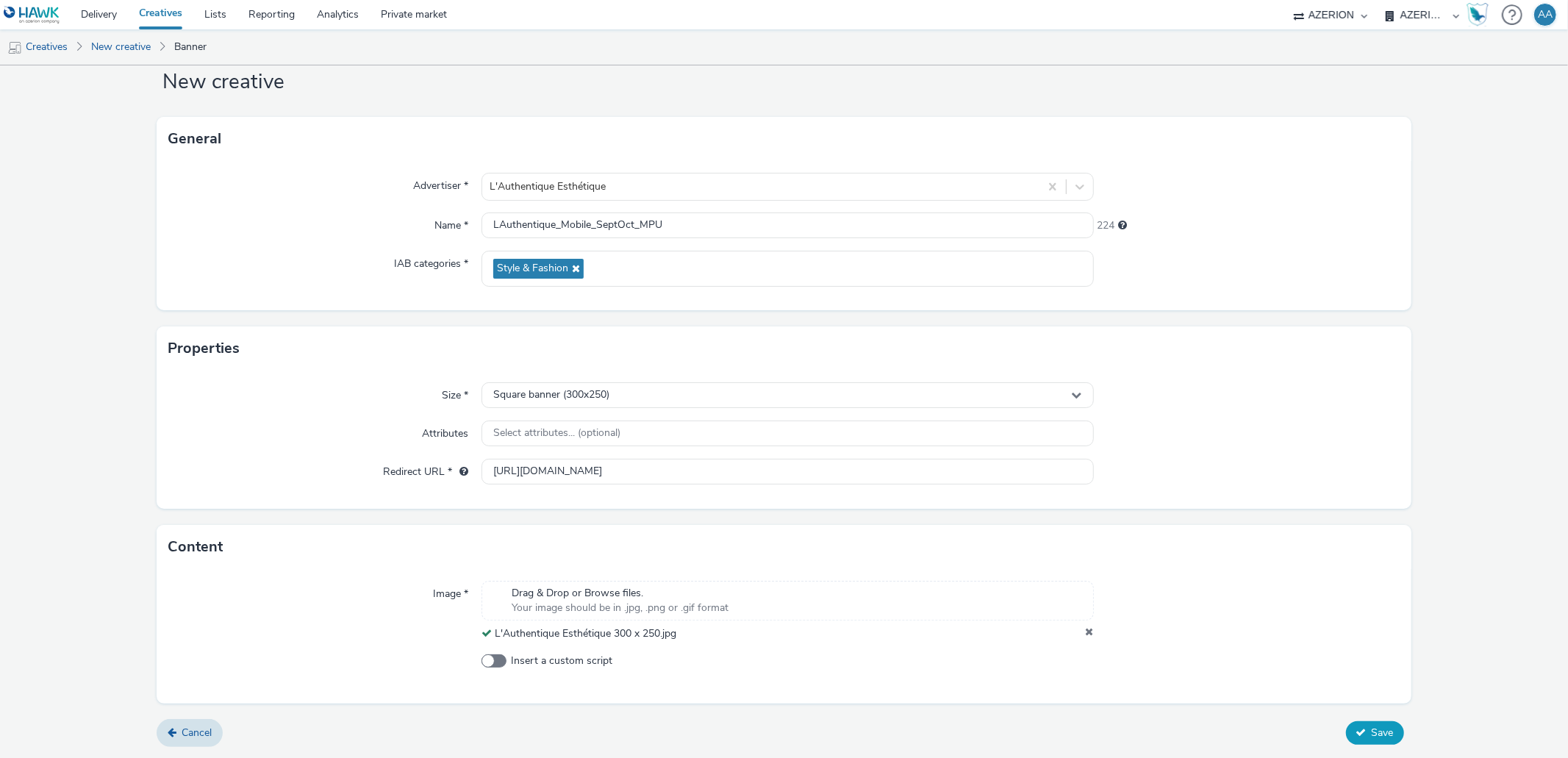
click at [1372, 737] on span "Save" at bounding box center [1383, 733] width 22 height 14
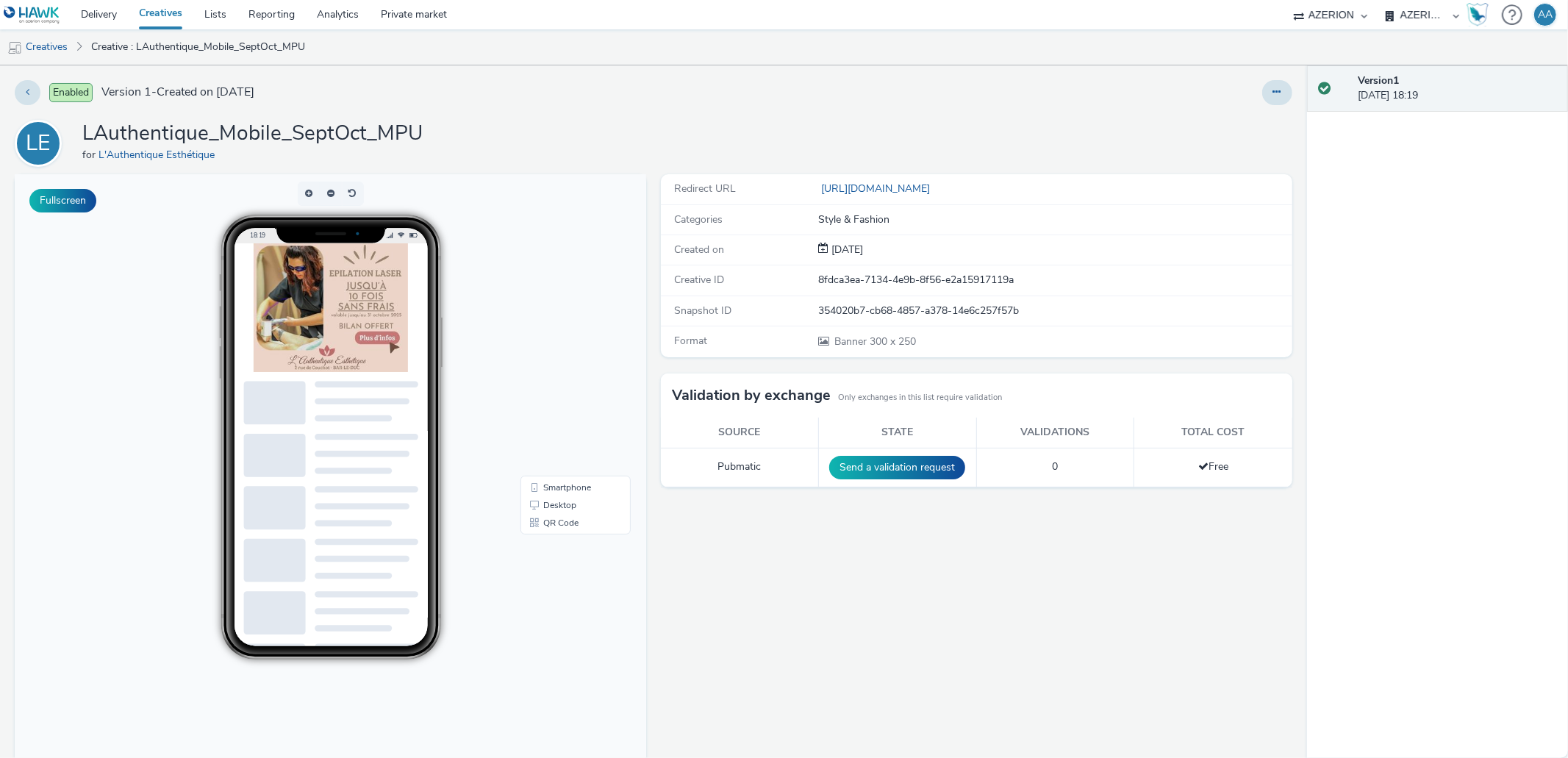
click at [153, 17] on link "Creatives" at bounding box center [161, 15] width 66 height 30
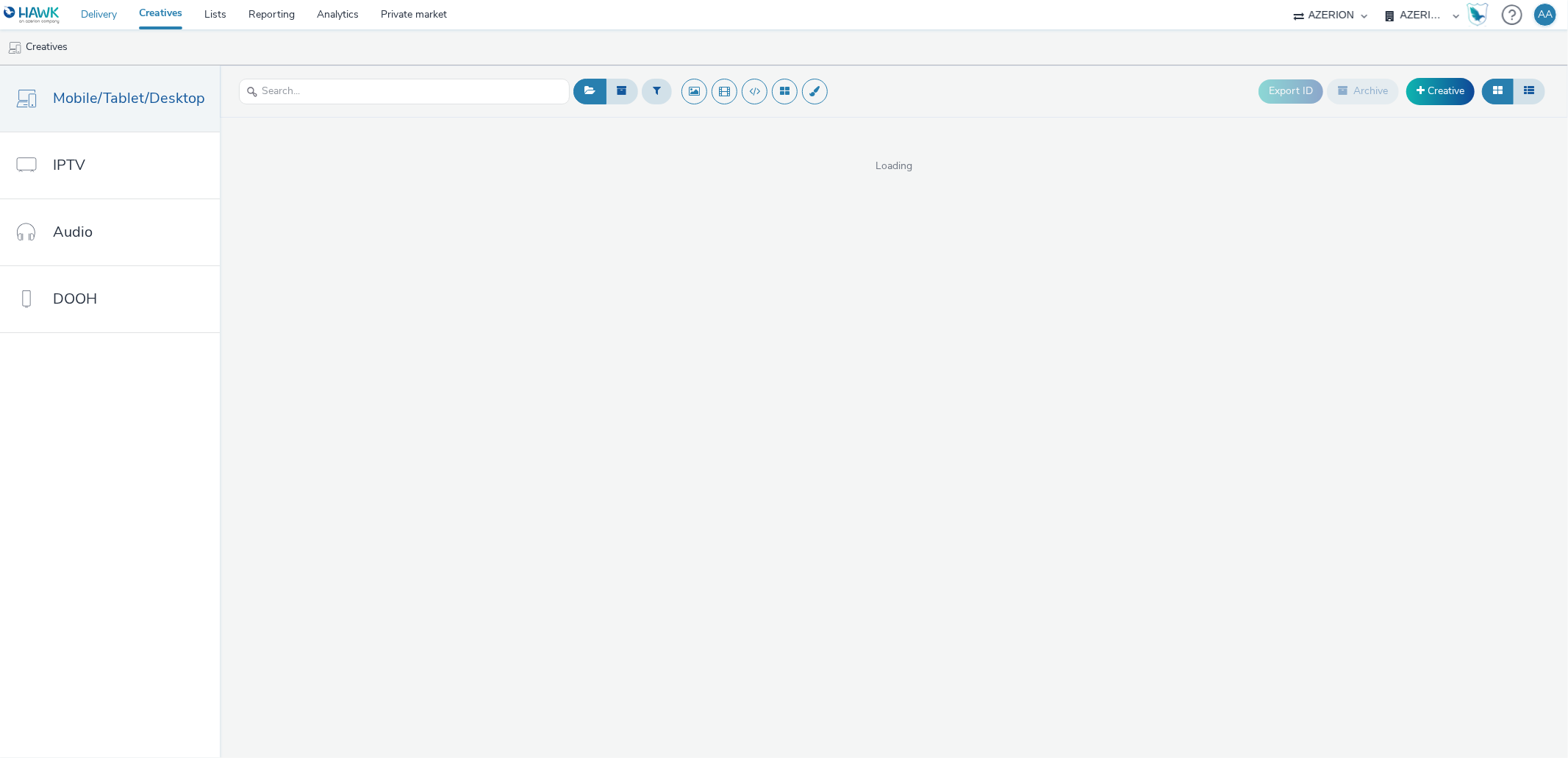
click at [105, 21] on link "Delivery" at bounding box center [99, 15] width 58 height 30
